Goal: Task Accomplishment & Management: Use online tool/utility

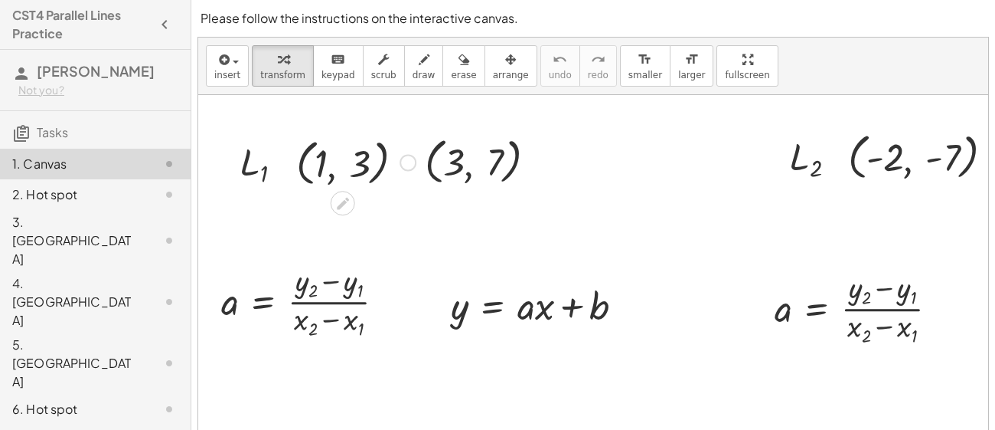
scroll to position [140, 0]
drag, startPoint x: 363, startPoint y: 161, endPoint x: 356, endPoint y: 277, distance: 116.6
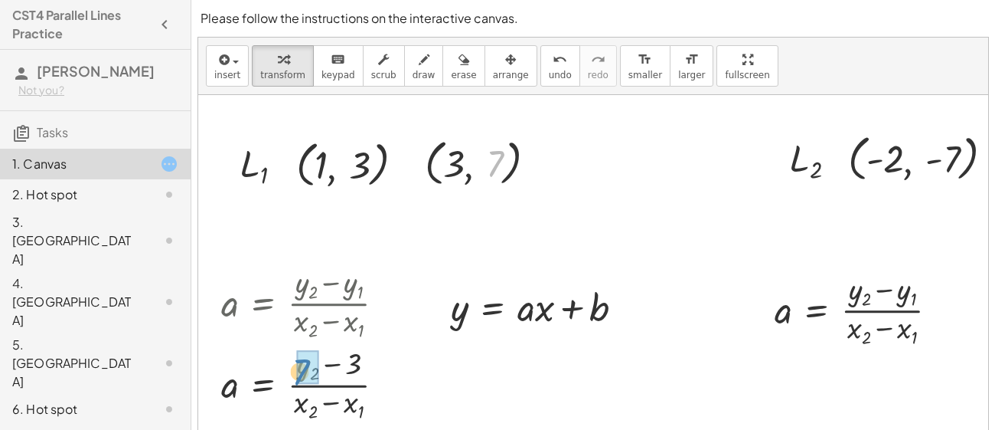
drag, startPoint x: 493, startPoint y: 163, endPoint x: 299, endPoint y: 371, distance: 284.4
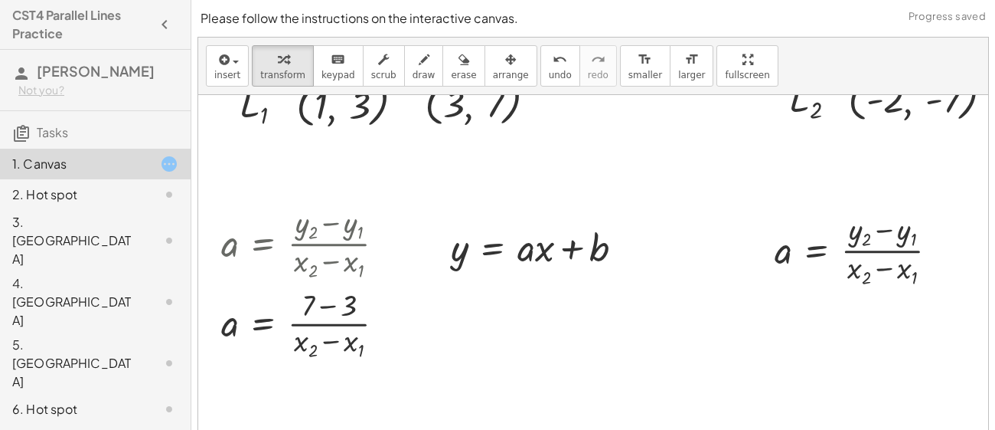
scroll to position [201, 0]
click at [333, 303] on div at bounding box center [309, 322] width 191 height 79
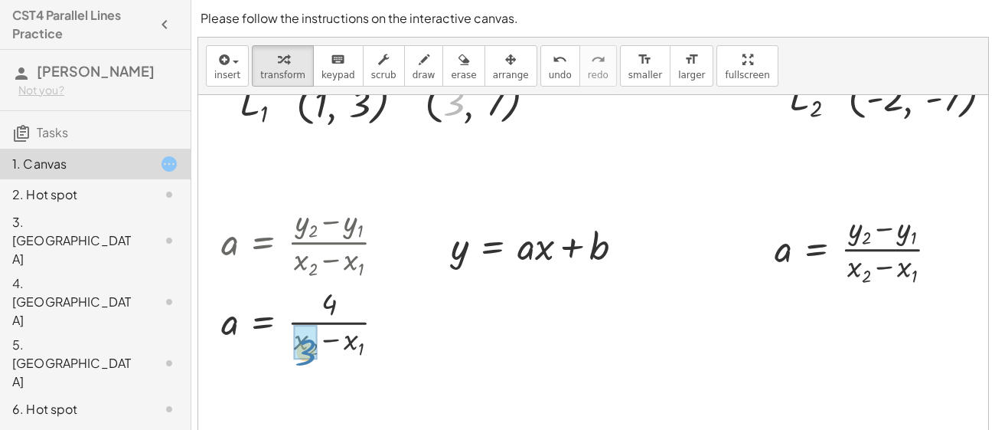
drag, startPoint x: 459, startPoint y: 104, endPoint x: 311, endPoint y: 348, distance: 285.9
drag, startPoint x: 321, startPoint y: 101, endPoint x: 343, endPoint y: 347, distance: 246.8
click at [317, 326] on div at bounding box center [309, 322] width 191 height 76
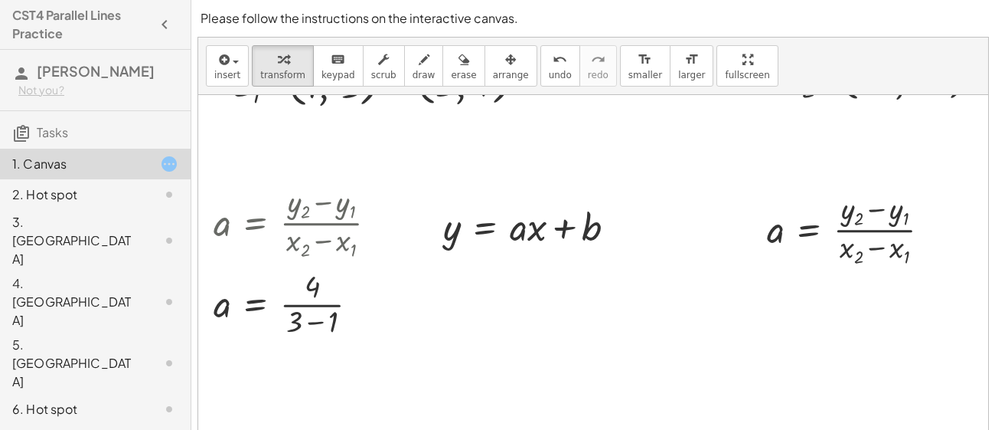
scroll to position [224, 8]
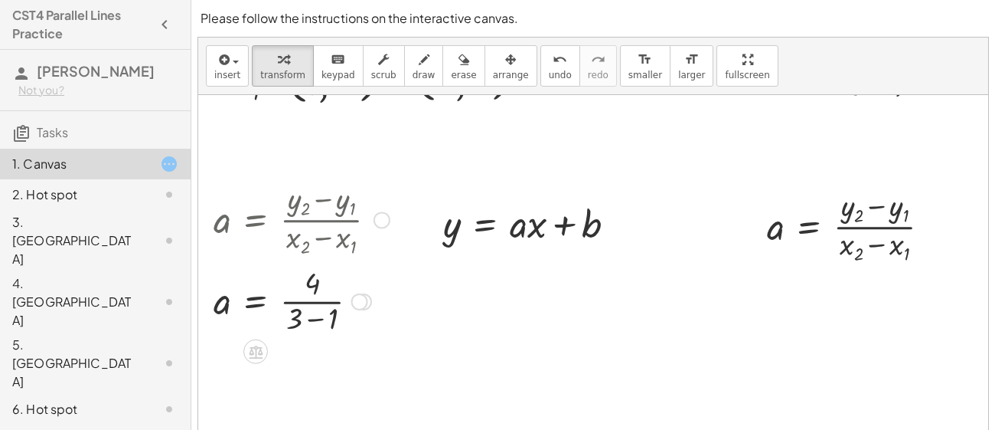
click at [304, 304] on div at bounding box center [301, 300] width 191 height 76
click at [244, 294] on div at bounding box center [301, 300] width 191 height 76
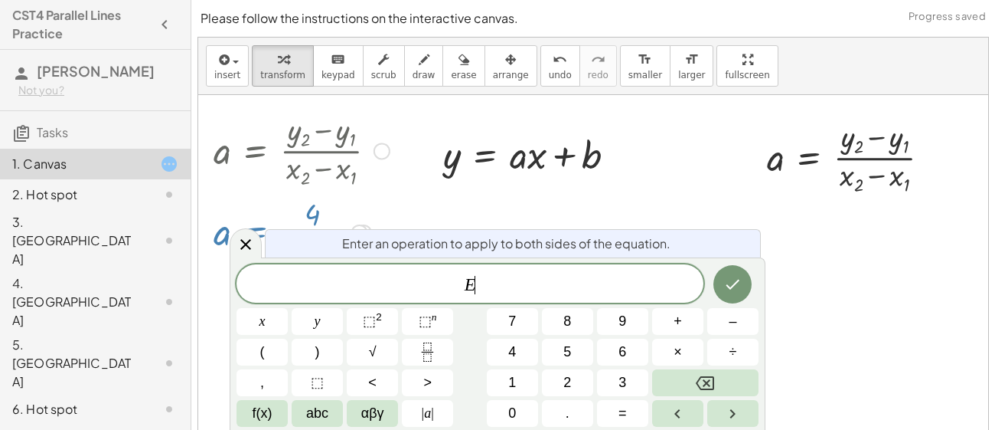
scroll to position [295, 8]
click at [701, 211] on div at bounding box center [639, 319] width 897 height 1039
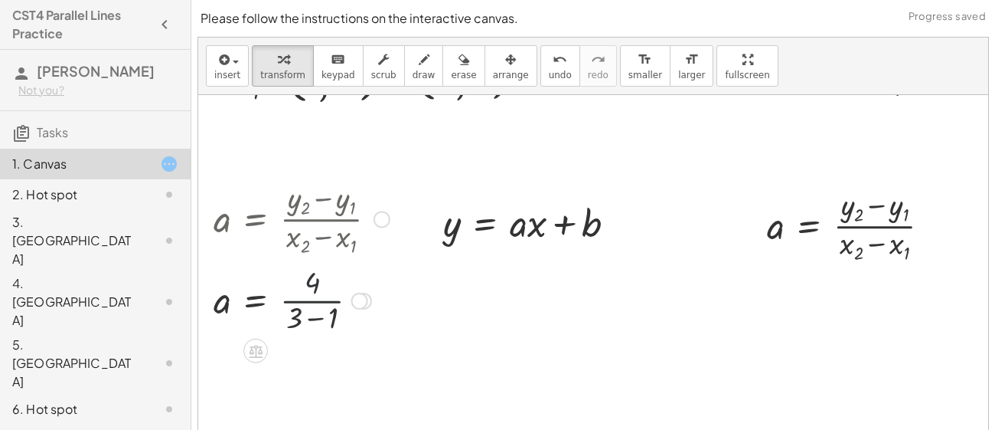
scroll to position [224, 8]
click at [304, 319] on div at bounding box center [301, 300] width 191 height 76
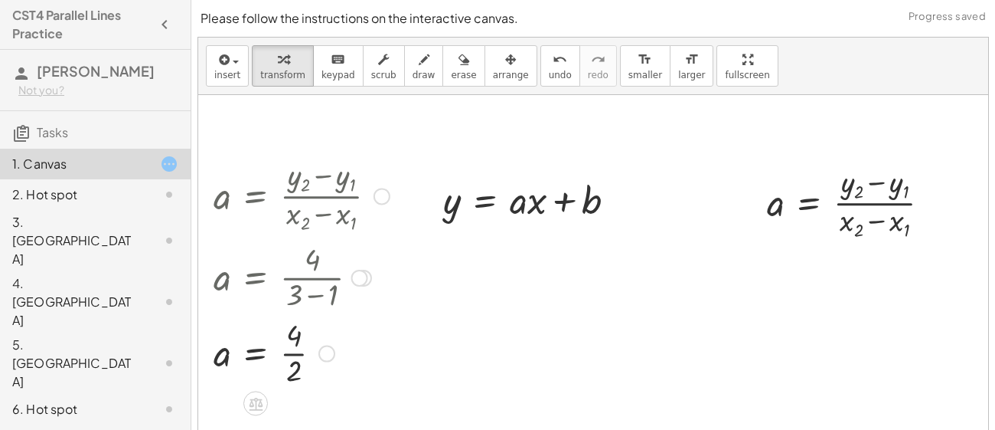
click at [292, 355] on div at bounding box center [301, 352] width 191 height 76
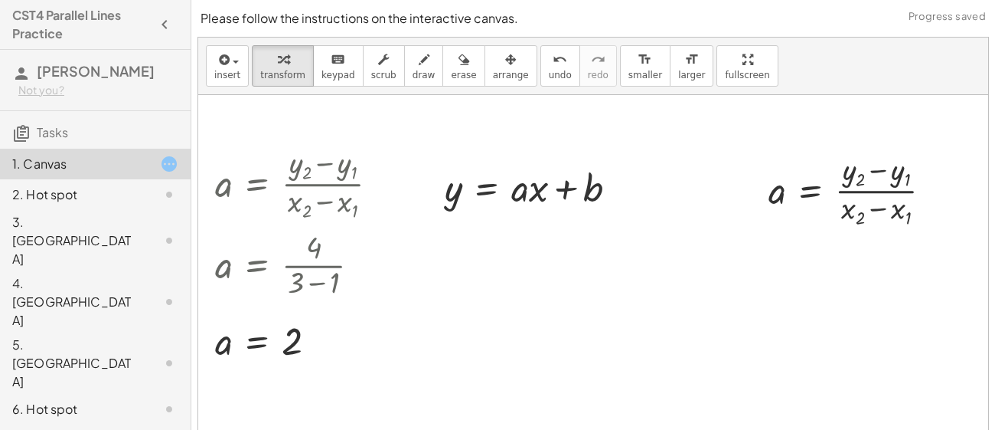
scroll to position [259, 5]
click at [299, 334] on div at bounding box center [304, 340] width 191 height 50
click at [299, 338] on div at bounding box center [304, 340] width 191 height 50
click at [291, 329] on div at bounding box center [304, 340] width 191 height 50
click at [248, 384] on div at bounding box center [259, 379] width 25 height 25
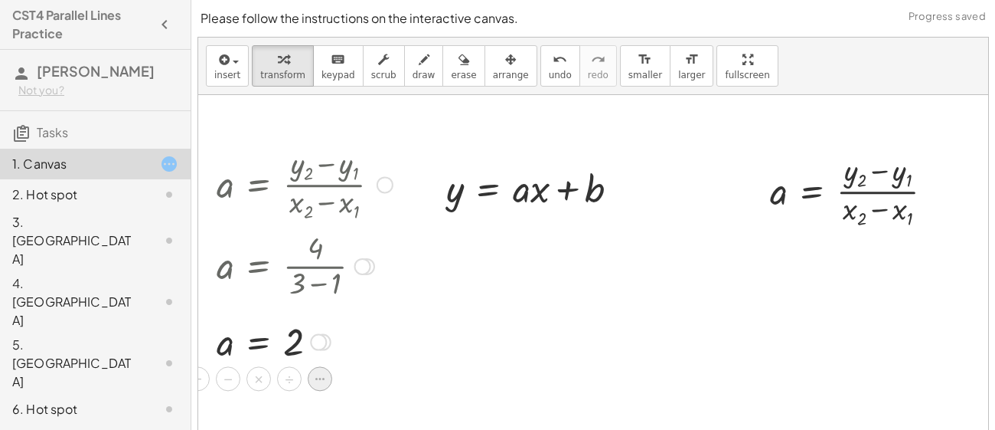
click at [330, 377] on div at bounding box center [320, 379] width 25 height 25
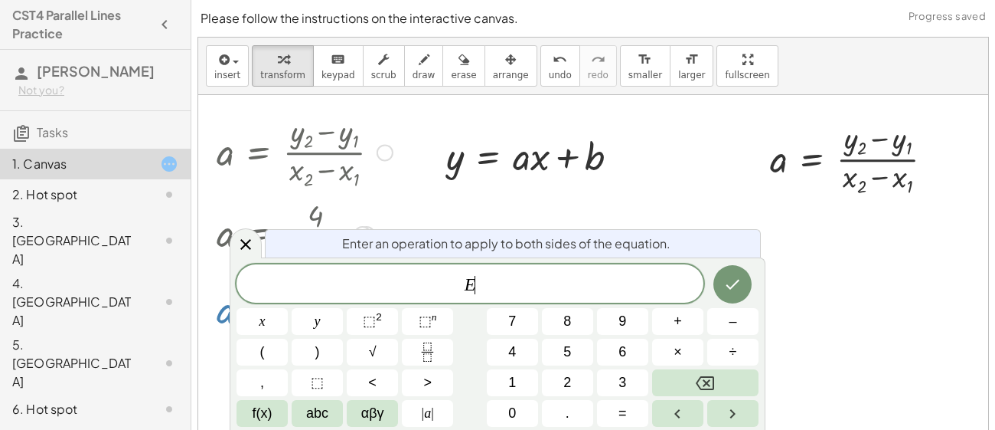
scroll to position [295, 5]
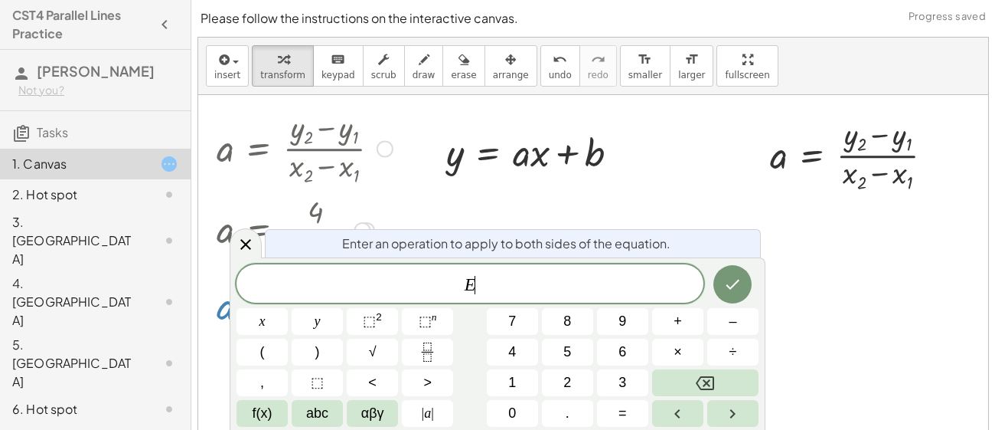
click at [449, 198] on div at bounding box center [642, 319] width 897 height 1039
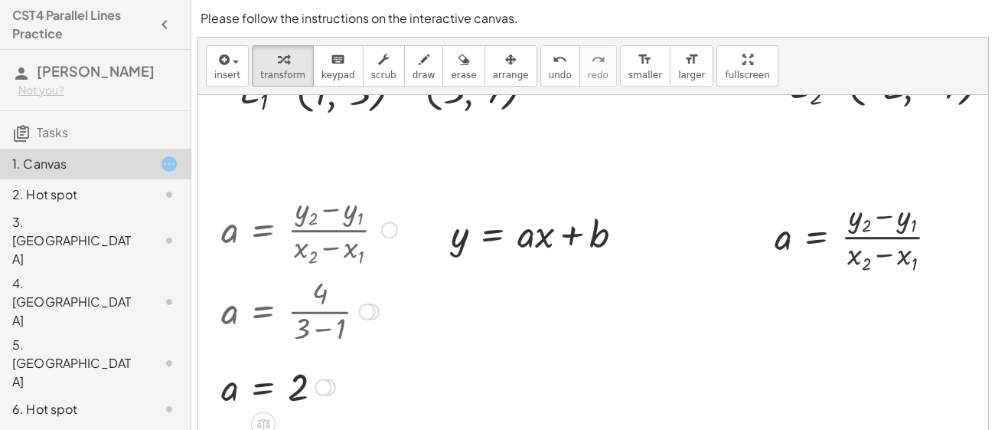
scroll to position [214, 0]
drag, startPoint x: 302, startPoint y: 387, endPoint x: 546, endPoint y: 244, distance: 283.1
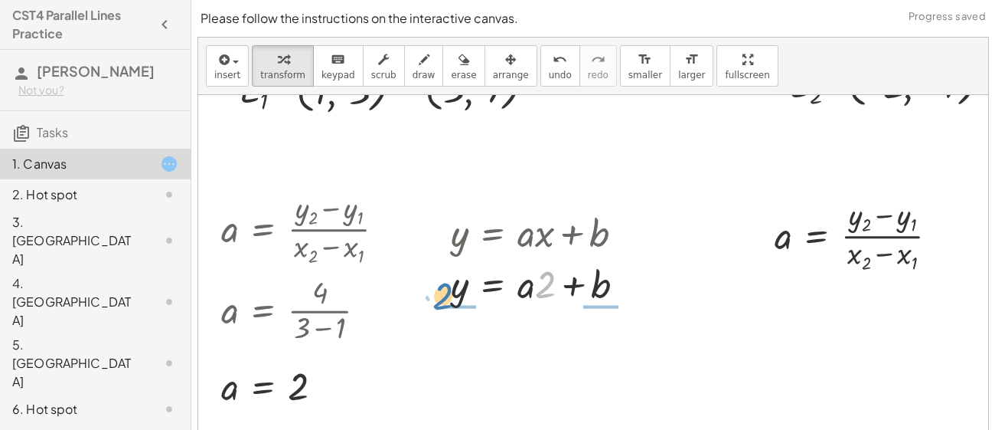
drag, startPoint x: 544, startPoint y: 286, endPoint x: 454, endPoint y: 289, distance: 90.4
click at [454, 289] on div at bounding box center [544, 281] width 202 height 51
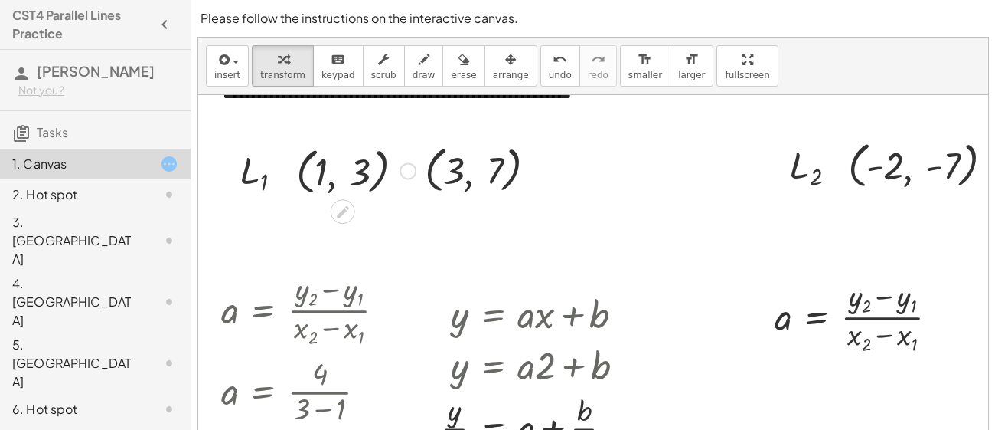
scroll to position [132, 0]
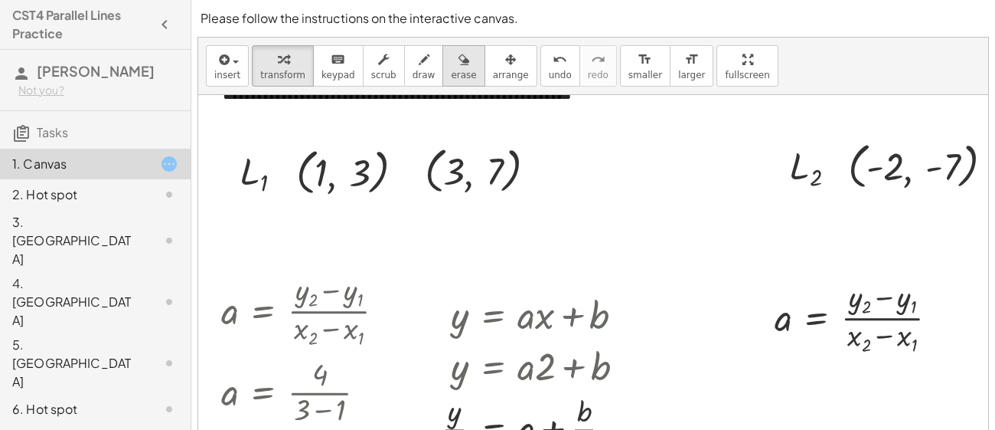
click at [443, 71] on button "erase" at bounding box center [464, 65] width 42 height 41
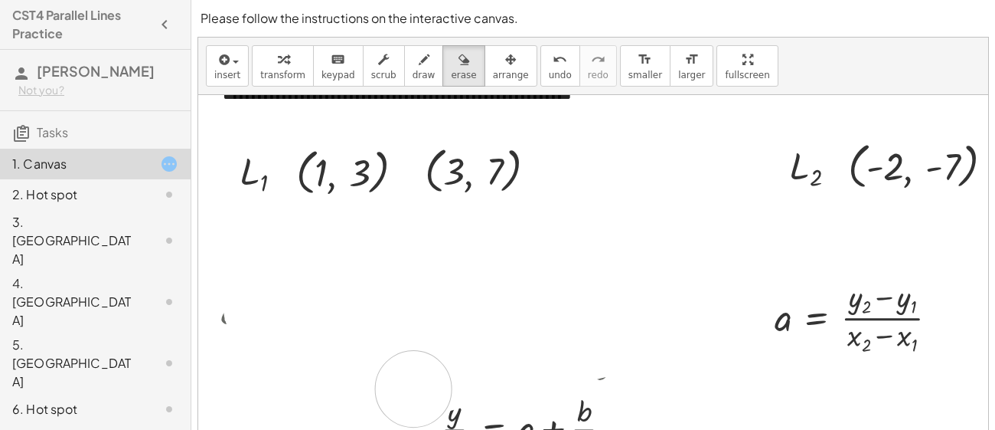
drag, startPoint x: 281, startPoint y: 304, endPoint x: 425, endPoint y: 397, distance: 171.6
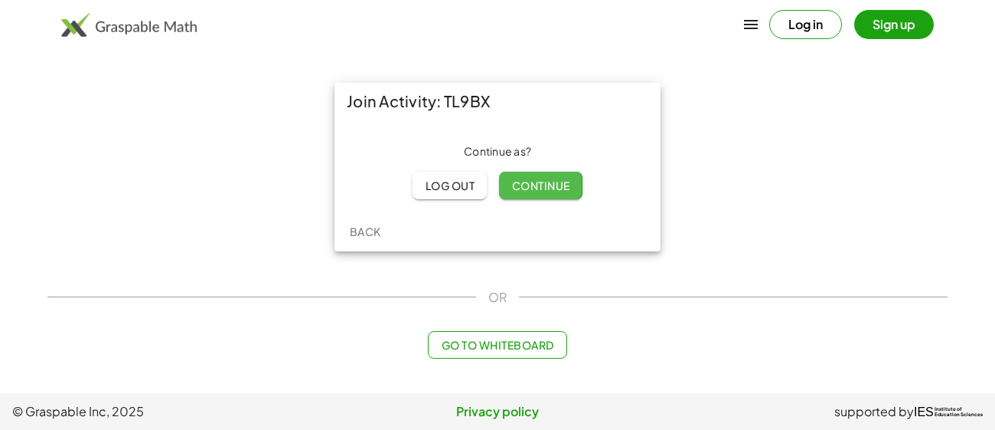
click at [537, 189] on span "Continue" at bounding box center [540, 185] width 58 height 14
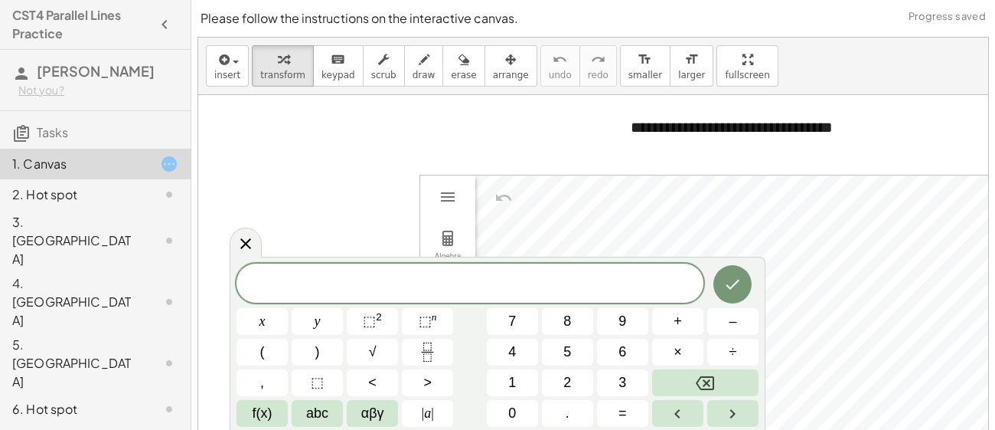
scroll to position [665, 0]
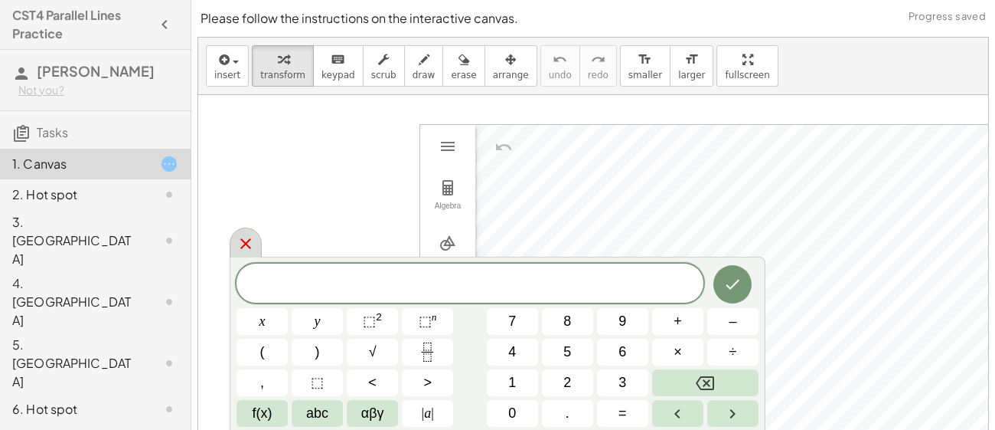
click at [240, 245] on icon at bounding box center [246, 243] width 18 height 18
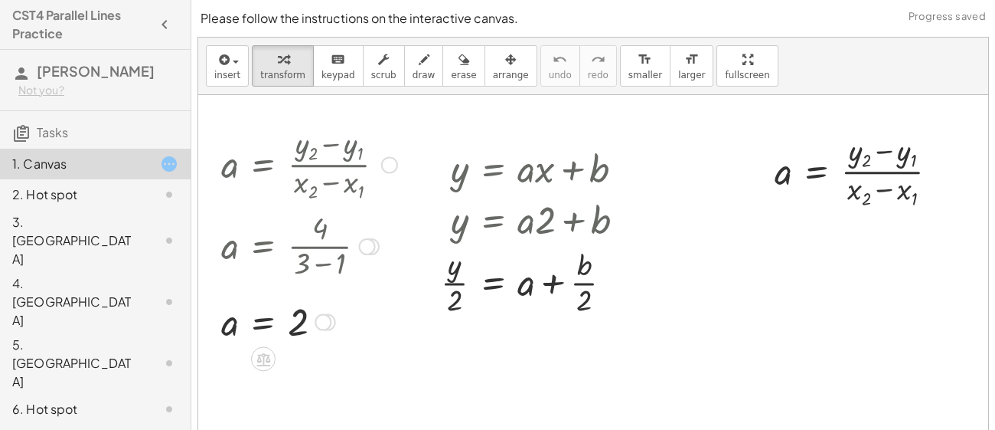
scroll to position [281, 0]
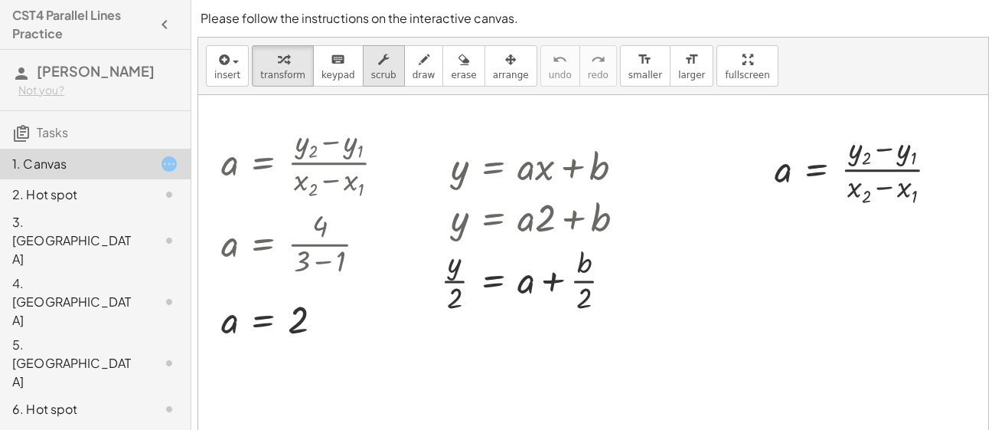
click at [378, 62] on div "button" at bounding box center [383, 59] width 25 height 18
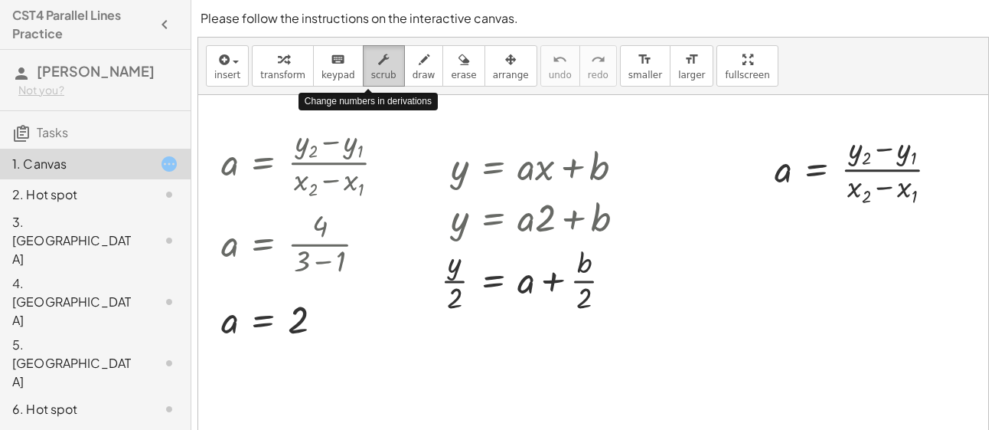
click at [378, 62] on div "button" at bounding box center [383, 59] width 25 height 18
click at [377, 76] on span "scrub" at bounding box center [383, 75] width 25 height 11
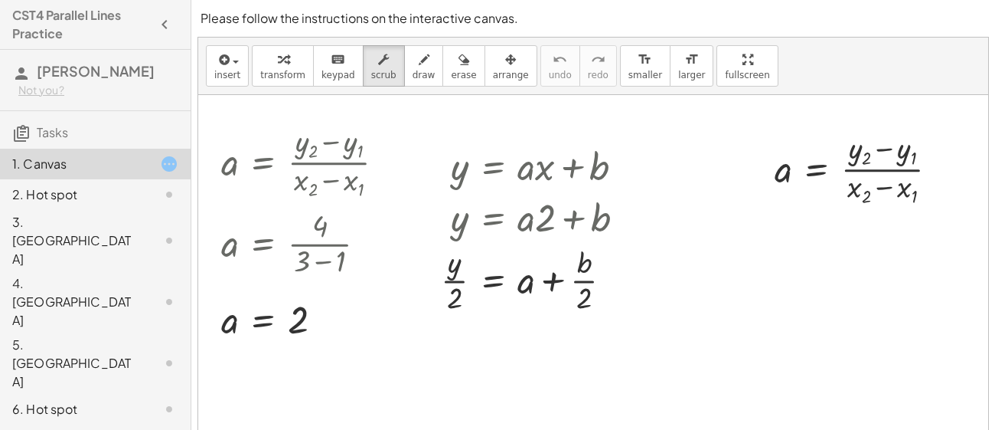
click at [165, 166] on icon at bounding box center [169, 164] width 18 height 18
click at [331, 66] on icon "keyboard" at bounding box center [338, 60] width 15 height 18
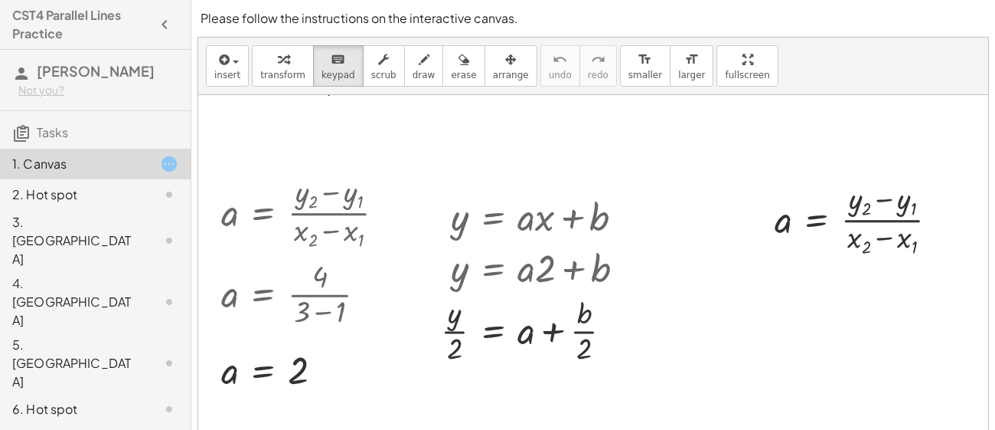
scroll to position [229, 0]
click at [260, 63] on div "button" at bounding box center [282, 59] width 45 height 18
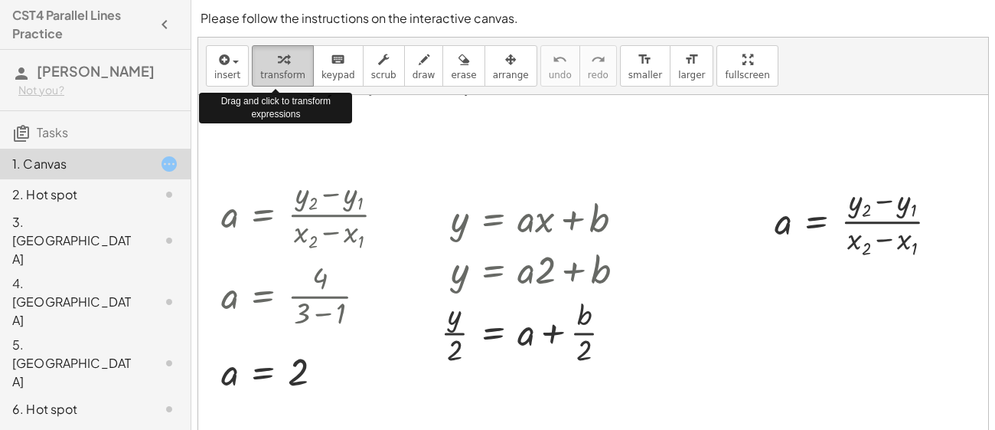
click at [273, 71] on span "transform" at bounding box center [282, 75] width 45 height 11
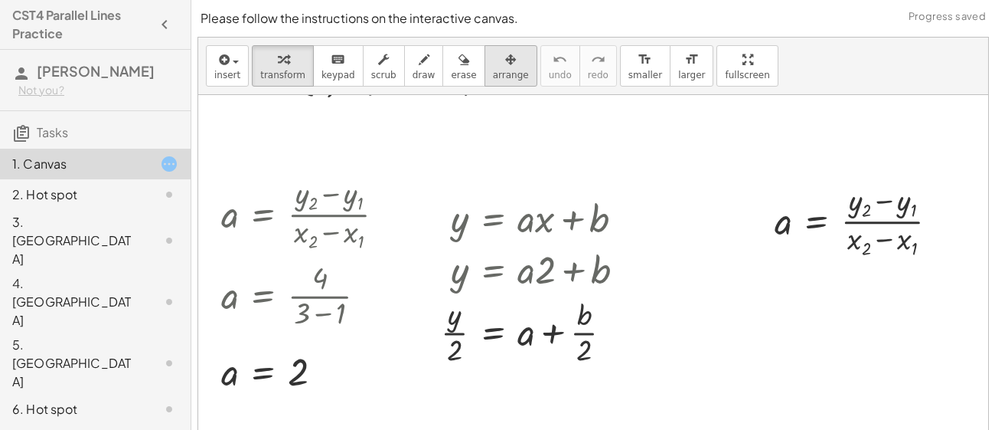
click at [502, 72] on button "arrange" at bounding box center [511, 65] width 53 height 41
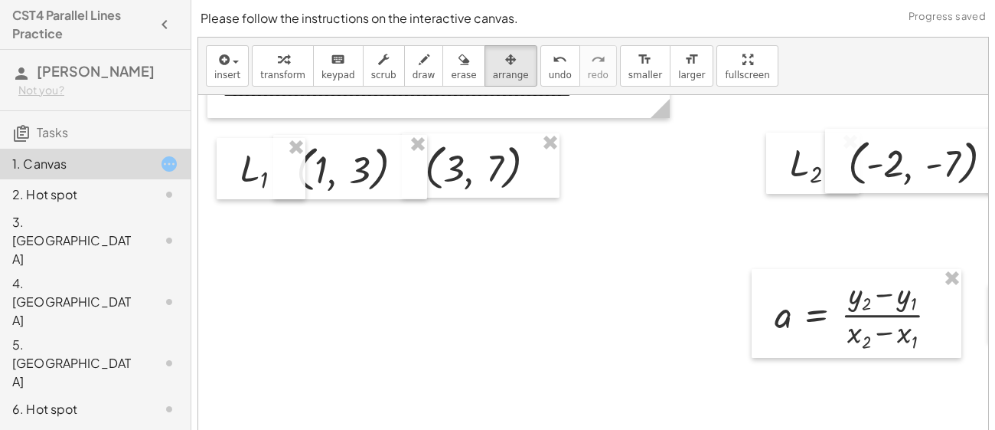
scroll to position [130, 0]
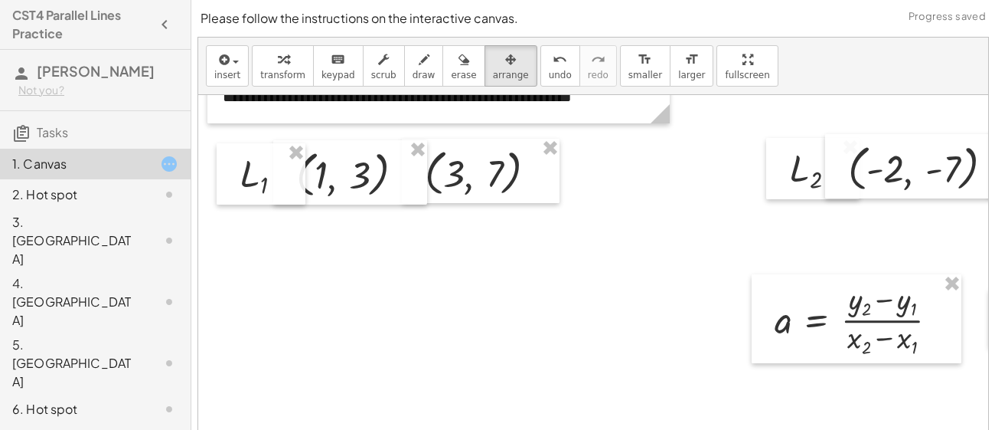
click at [165, 198] on icon at bounding box center [169, 194] width 18 height 18
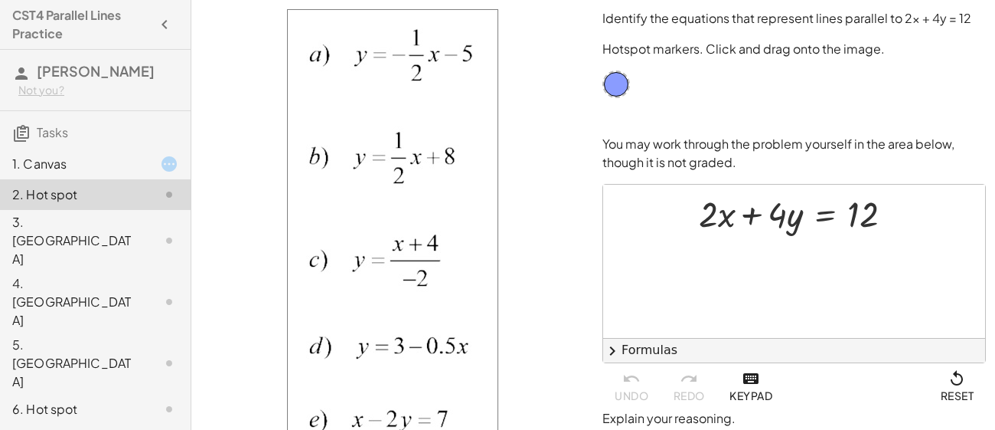
scroll to position [9, 0]
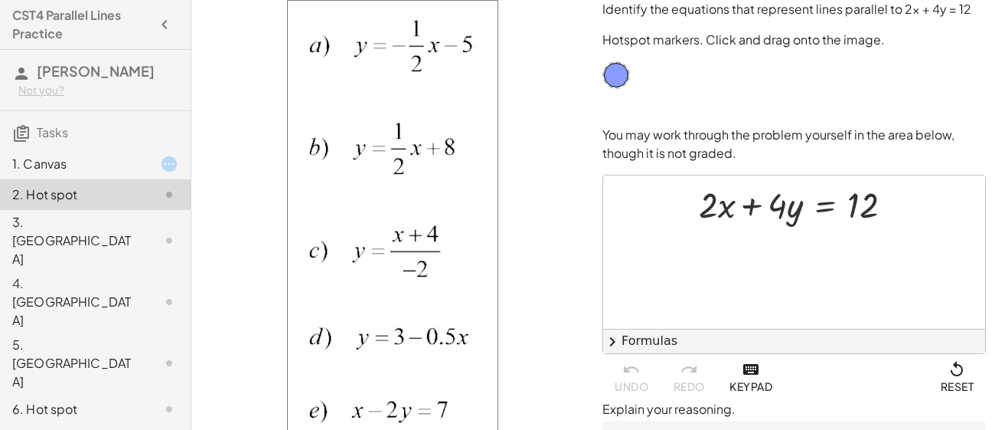
click at [170, 171] on icon at bounding box center [169, 164] width 18 height 18
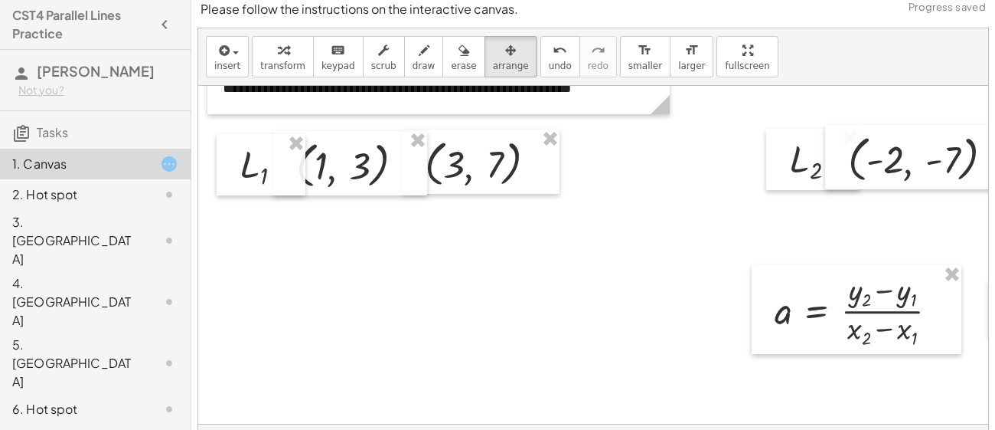
click at [170, 171] on icon at bounding box center [169, 164] width 18 height 18
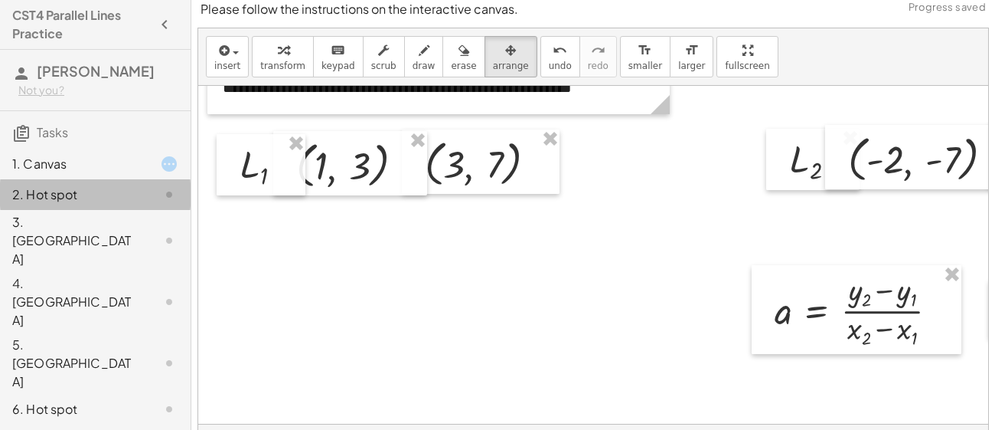
click at [168, 201] on icon at bounding box center [169, 194] width 18 height 18
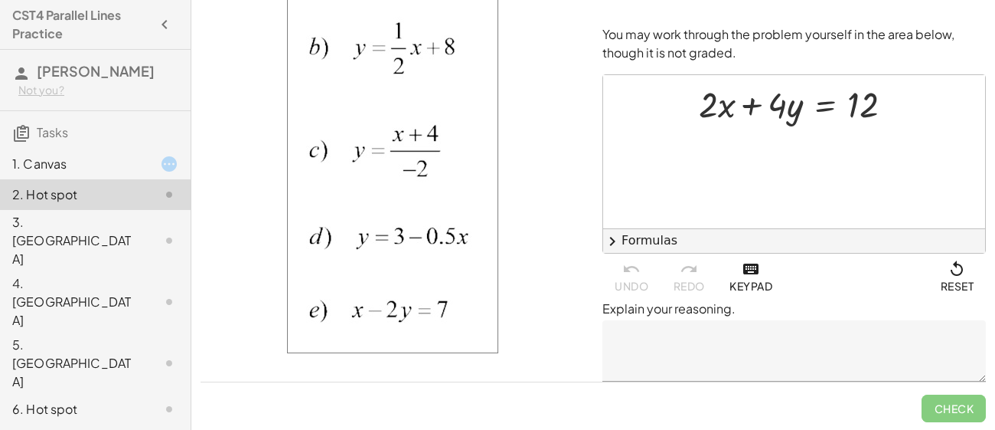
scroll to position [0, 0]
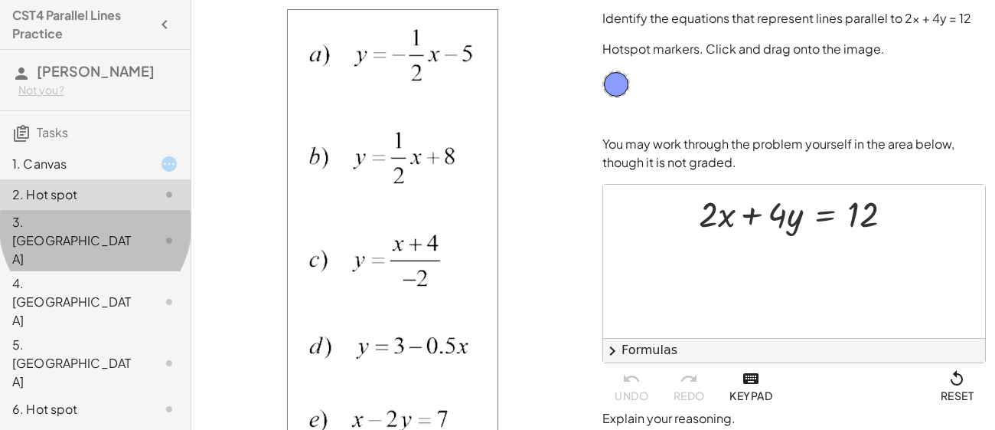
click at [155, 231] on div at bounding box center [157, 240] width 43 height 18
